Goal: Task Accomplishment & Management: Use online tool/utility

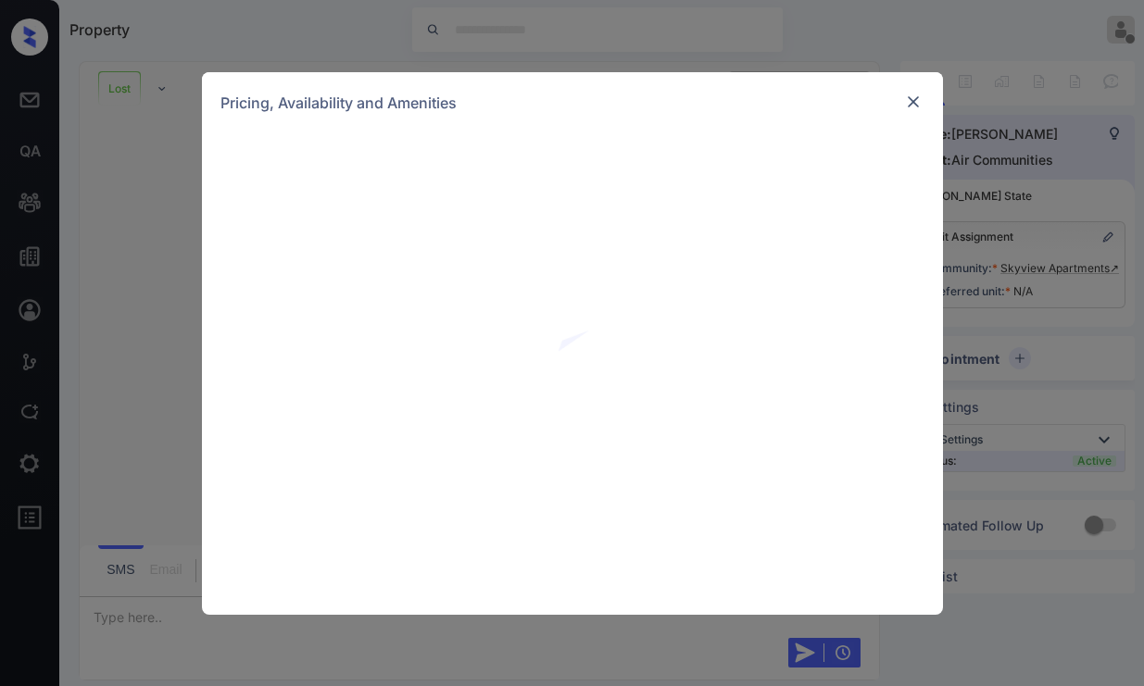
scroll to position [116, 0]
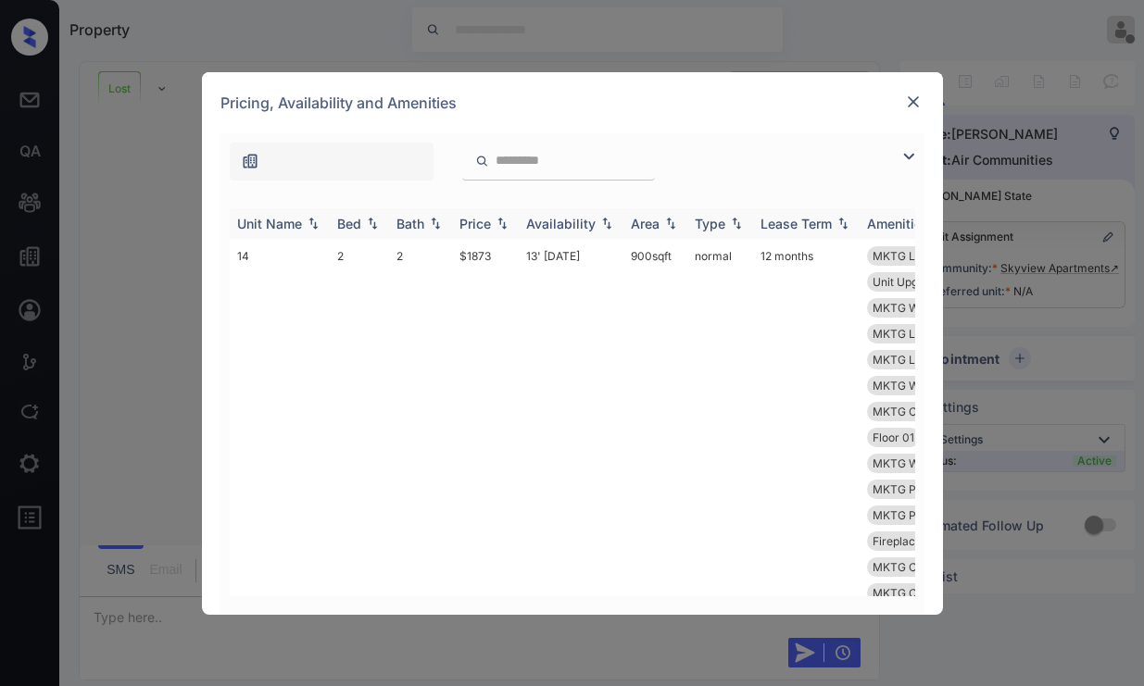
click at [375, 228] on img at bounding box center [372, 223] width 19 height 13
click at [370, 220] on img at bounding box center [372, 224] width 19 height 14
click at [912, 107] on img at bounding box center [913, 102] width 19 height 19
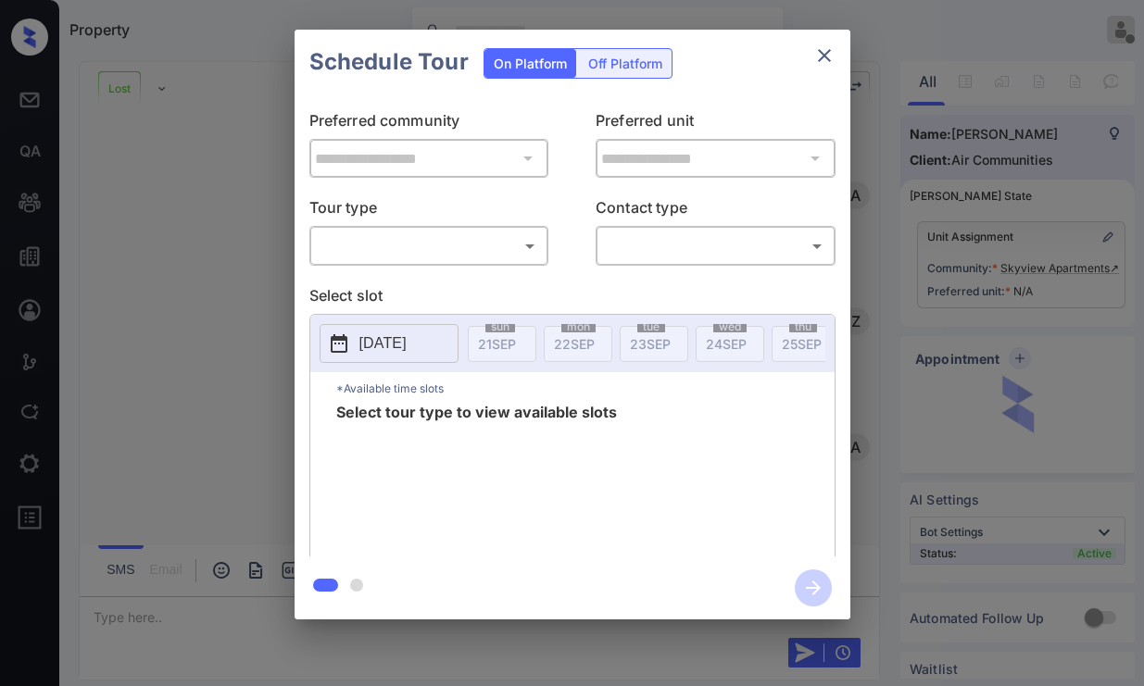
scroll to position [116, 0]
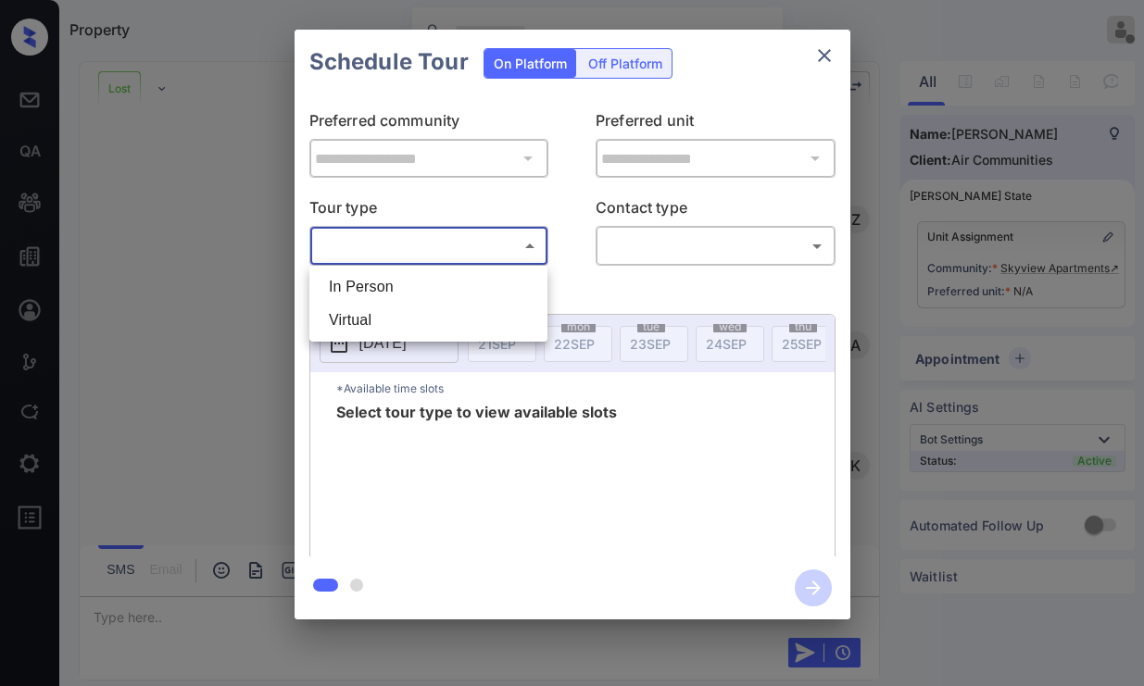
click at [451, 254] on body "Property Vhic Offline Set yourself online Set yourself on break Profile Switch …" at bounding box center [572, 343] width 1144 height 686
click at [395, 314] on li "Virtual" at bounding box center [428, 320] width 229 height 33
type input "*******"
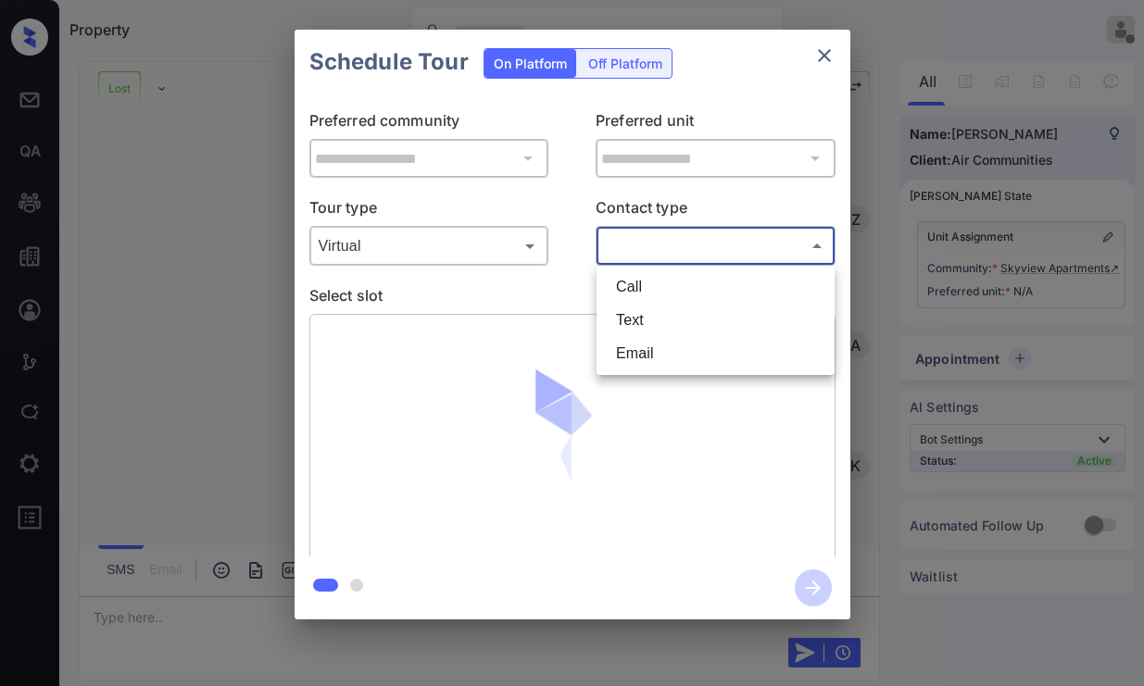
click at [617, 251] on body "Property Vhic Offline Set yourself online Set yourself on break Profile Switch …" at bounding box center [572, 343] width 1144 height 686
click at [628, 327] on li "Text" at bounding box center [715, 320] width 229 height 33
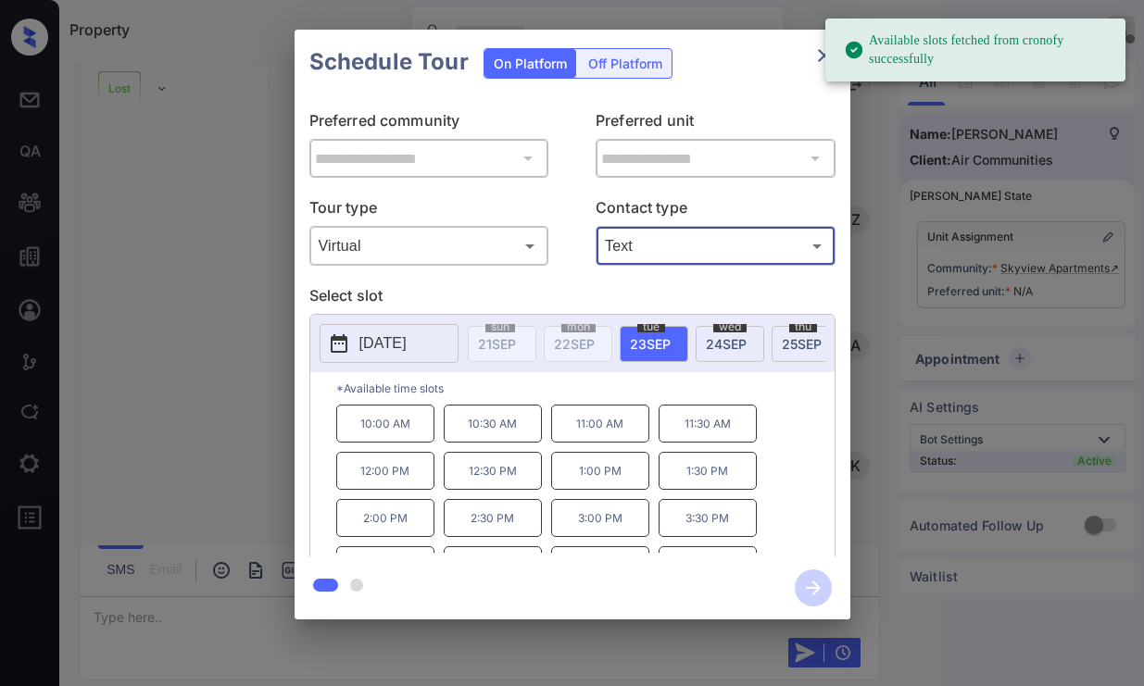
type input "****"
drag, startPoint x: 407, startPoint y: 451, endPoint x: 556, endPoint y: 471, distance: 150.5
click at [439, 459] on div "10:00 AM 10:30 AM 11:00 AM 11:30 AM 12:00 PM 12:30 PM 1:00 PM 1:30 PM 2:00 PM 2…" at bounding box center [585, 479] width 498 height 148
drag, startPoint x: 556, startPoint y: 471, endPoint x: 612, endPoint y: 516, distance: 71.9
click at [565, 477] on p "1:00 PM" at bounding box center [600, 471] width 98 height 38
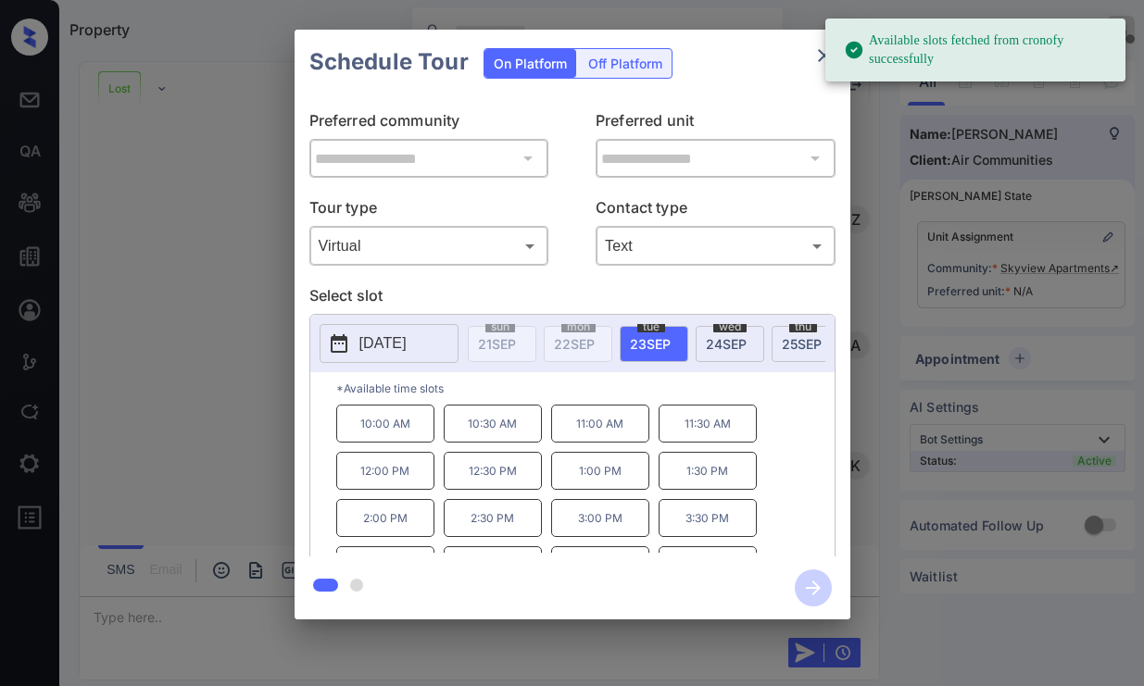
click at [612, 516] on p "3:00 PM" at bounding box center [600, 518] width 98 height 38
drag, startPoint x: 612, startPoint y: 516, endPoint x: 744, endPoint y: 366, distance: 199.5
click at [613, 514] on p "3:00 PM" at bounding box center [600, 518] width 98 height 38
click at [407, 350] on p "2025-09-23" at bounding box center [382, 344] width 47 height 22
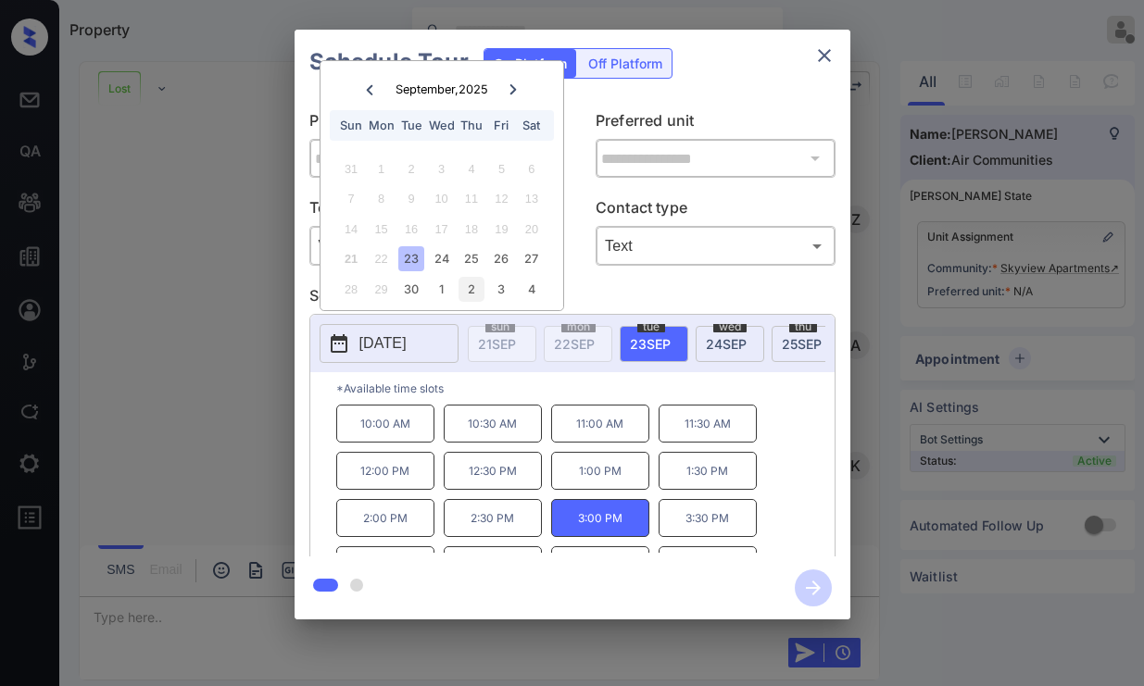
click at [473, 281] on div "2" at bounding box center [470, 289] width 25 height 25
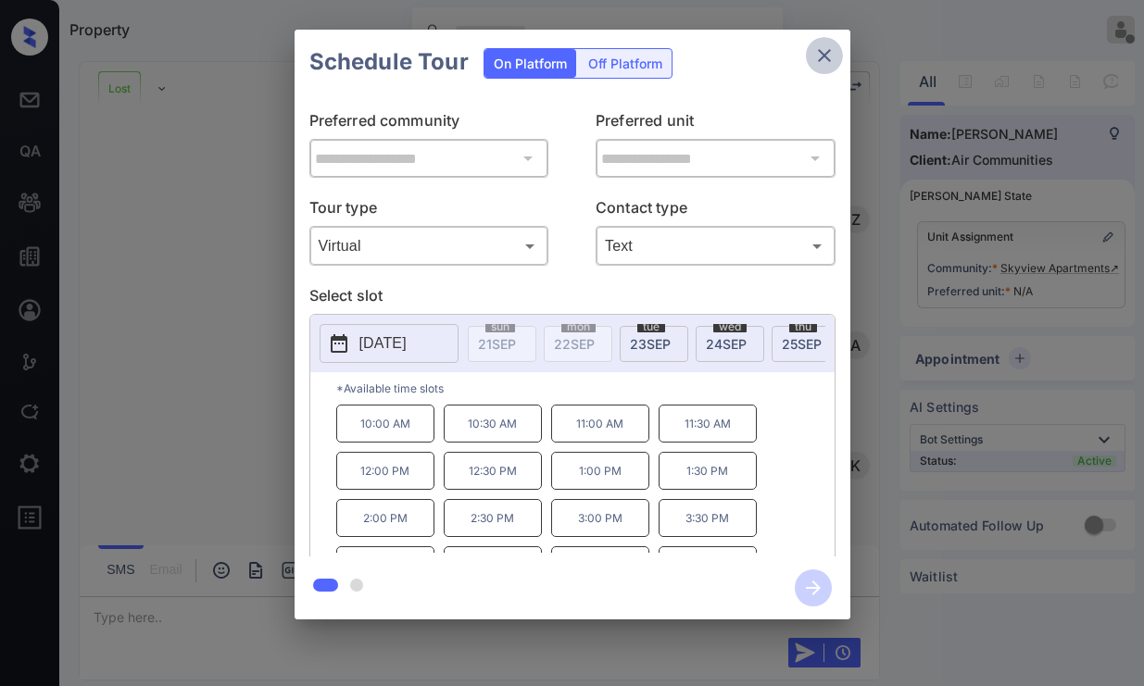
click at [825, 59] on icon "close" at bounding box center [824, 55] width 22 height 22
